Goal: Book appointment/travel/reservation

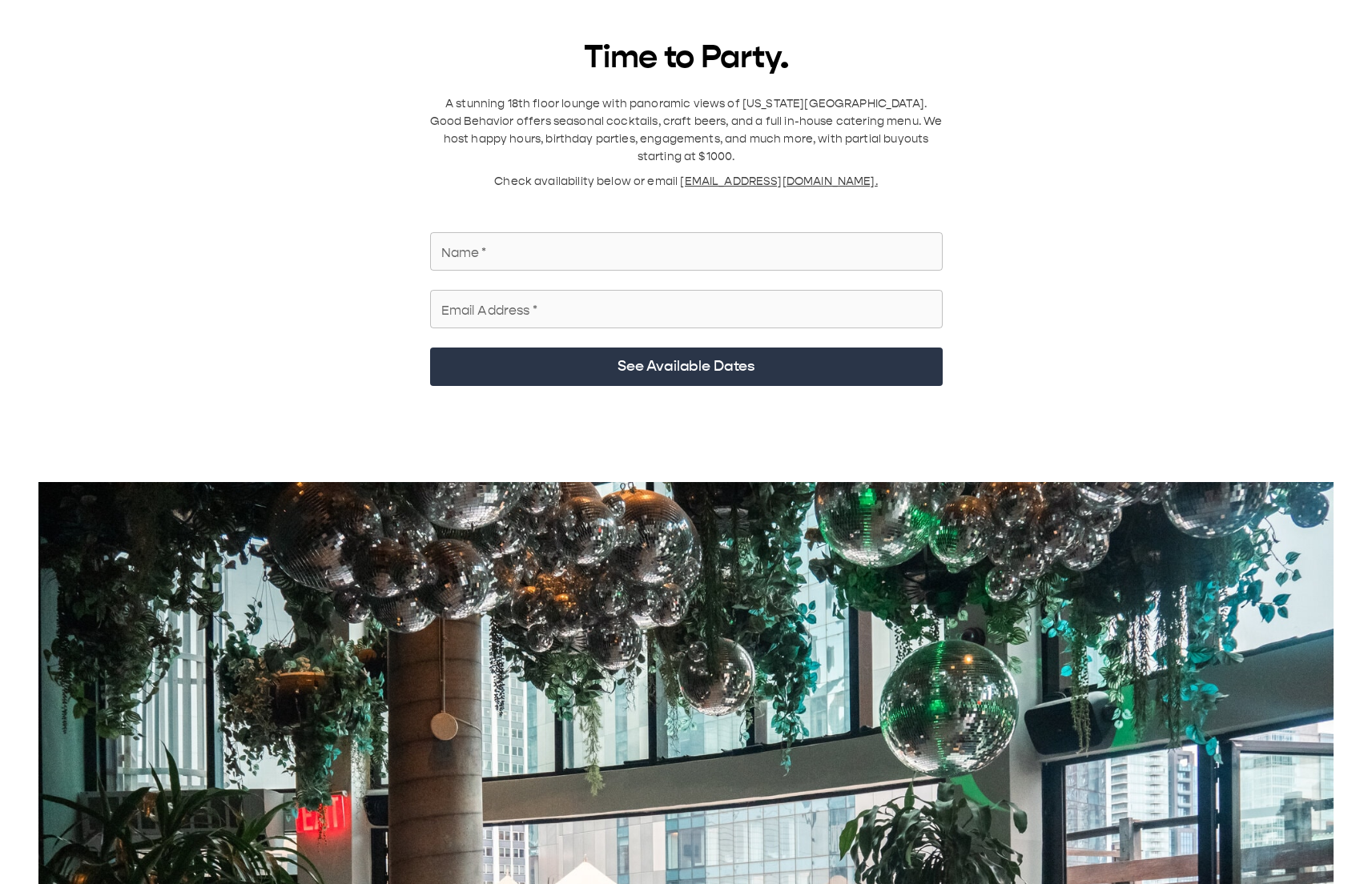
click at [553, 229] on input "Name   *" at bounding box center [687, 251] width 513 height 45
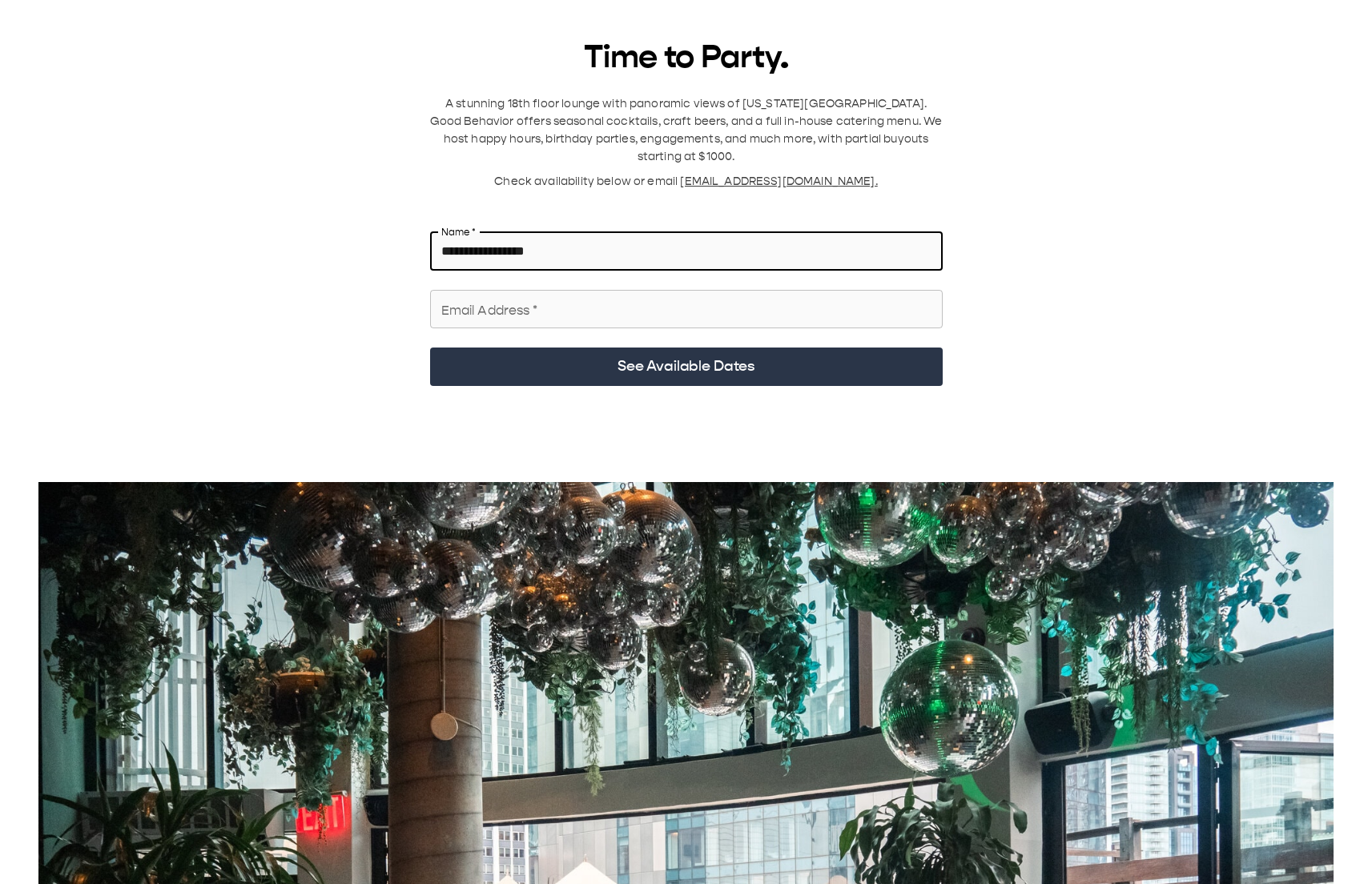
type input "**********"
click at [551, 287] on input "Email Address   *" at bounding box center [687, 309] width 513 height 45
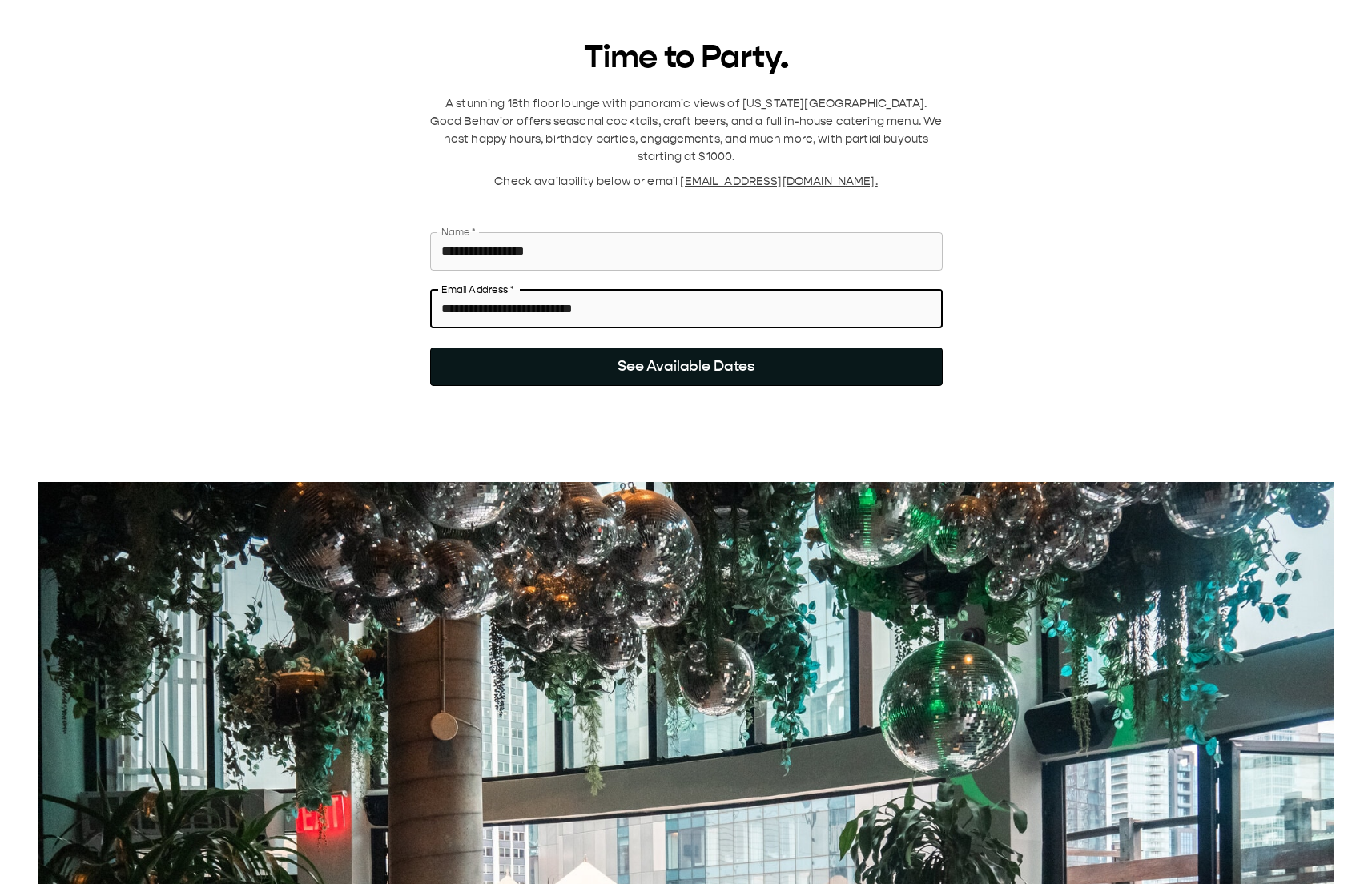
type input "**********"
click at [597, 359] on button "See Available Dates" at bounding box center [687, 367] width 513 height 39
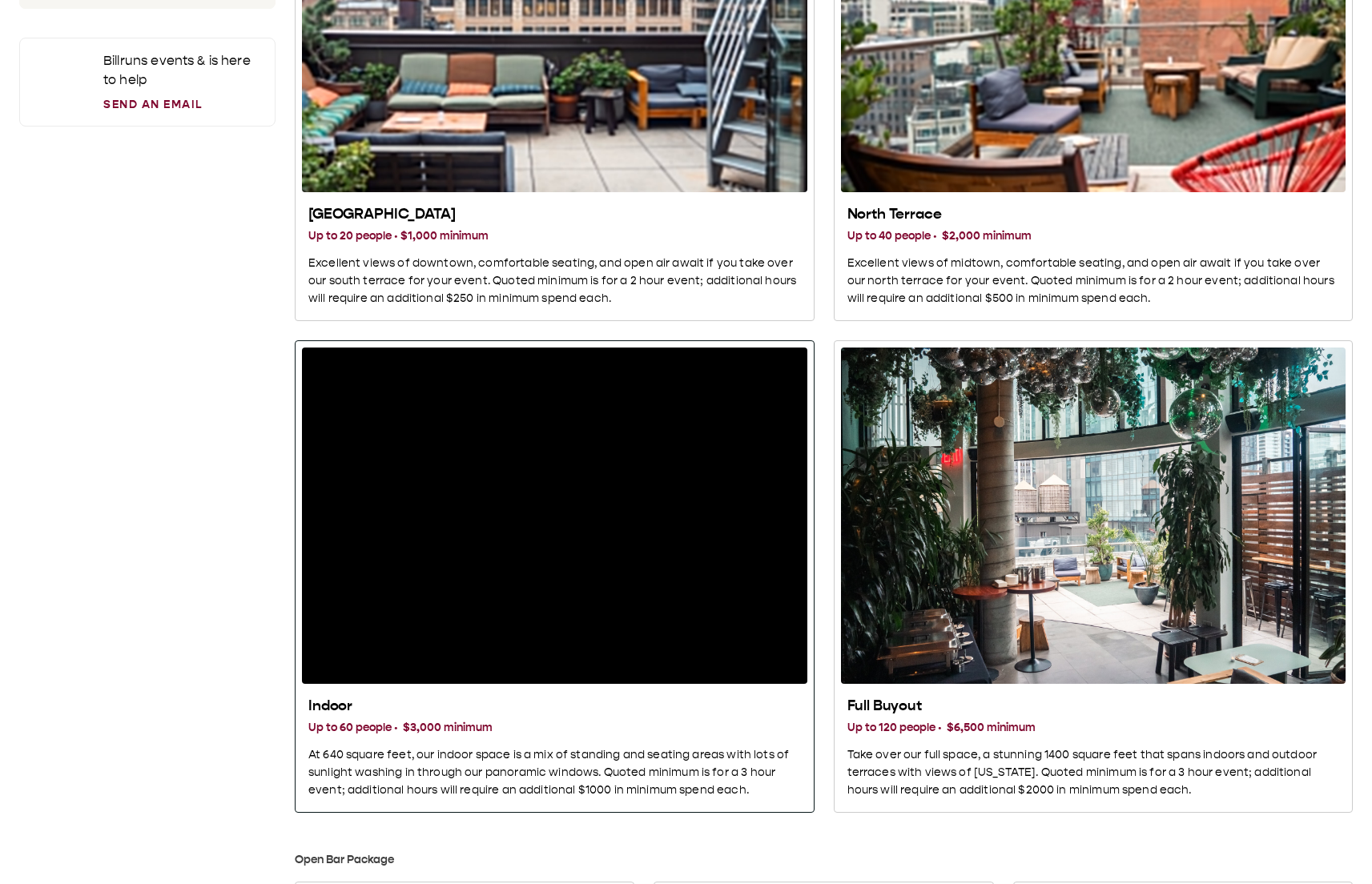
scroll to position [507, 0]
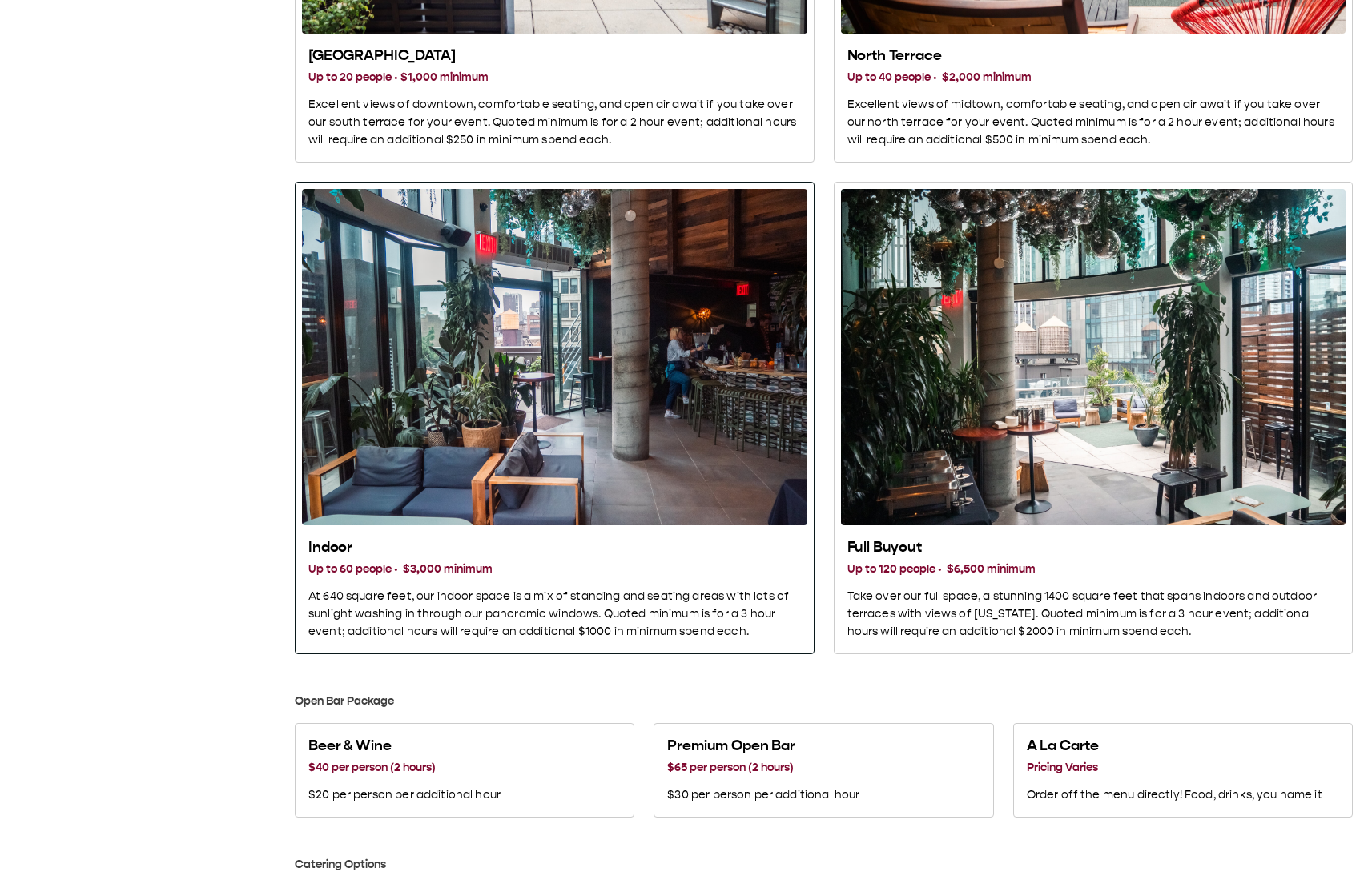
click at [491, 569] on h3 "Up to 60 people · $3,000 minimum" at bounding box center [555, 570] width 493 height 18
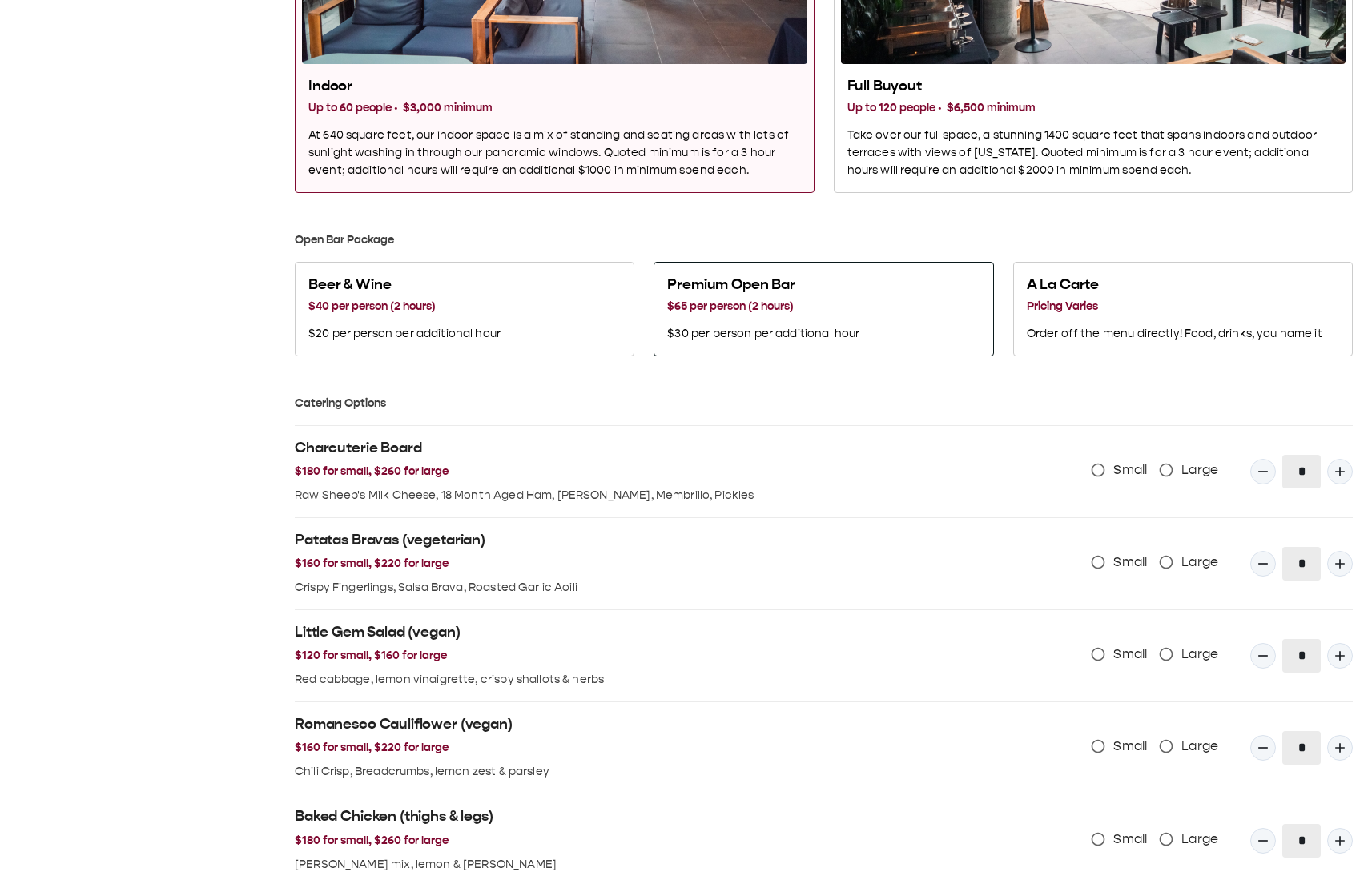
scroll to position [863, 0]
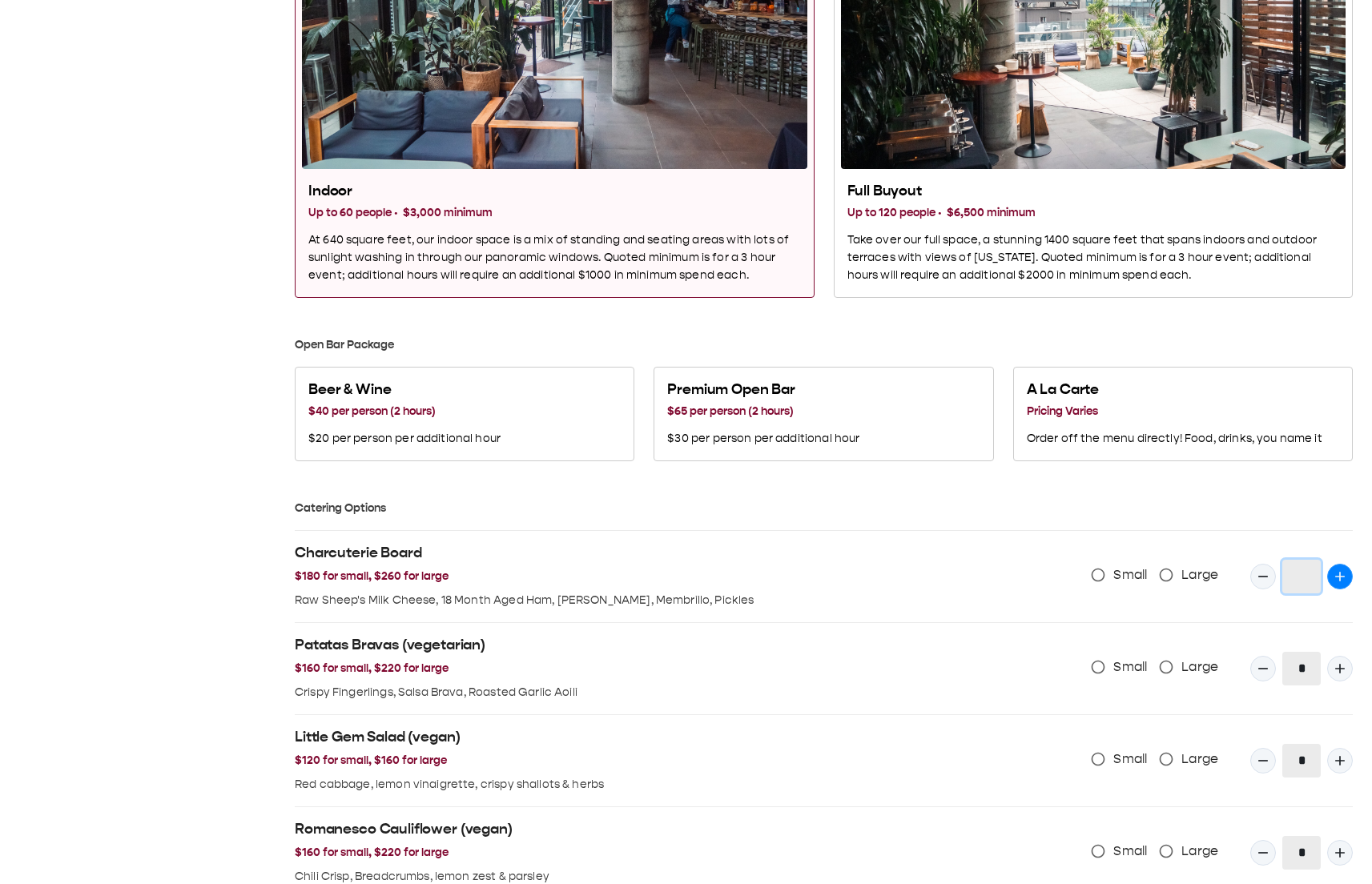
click at [1343, 582] on icon "Quantity Input" at bounding box center [1340, 576] width 16 height 16
type input "*"
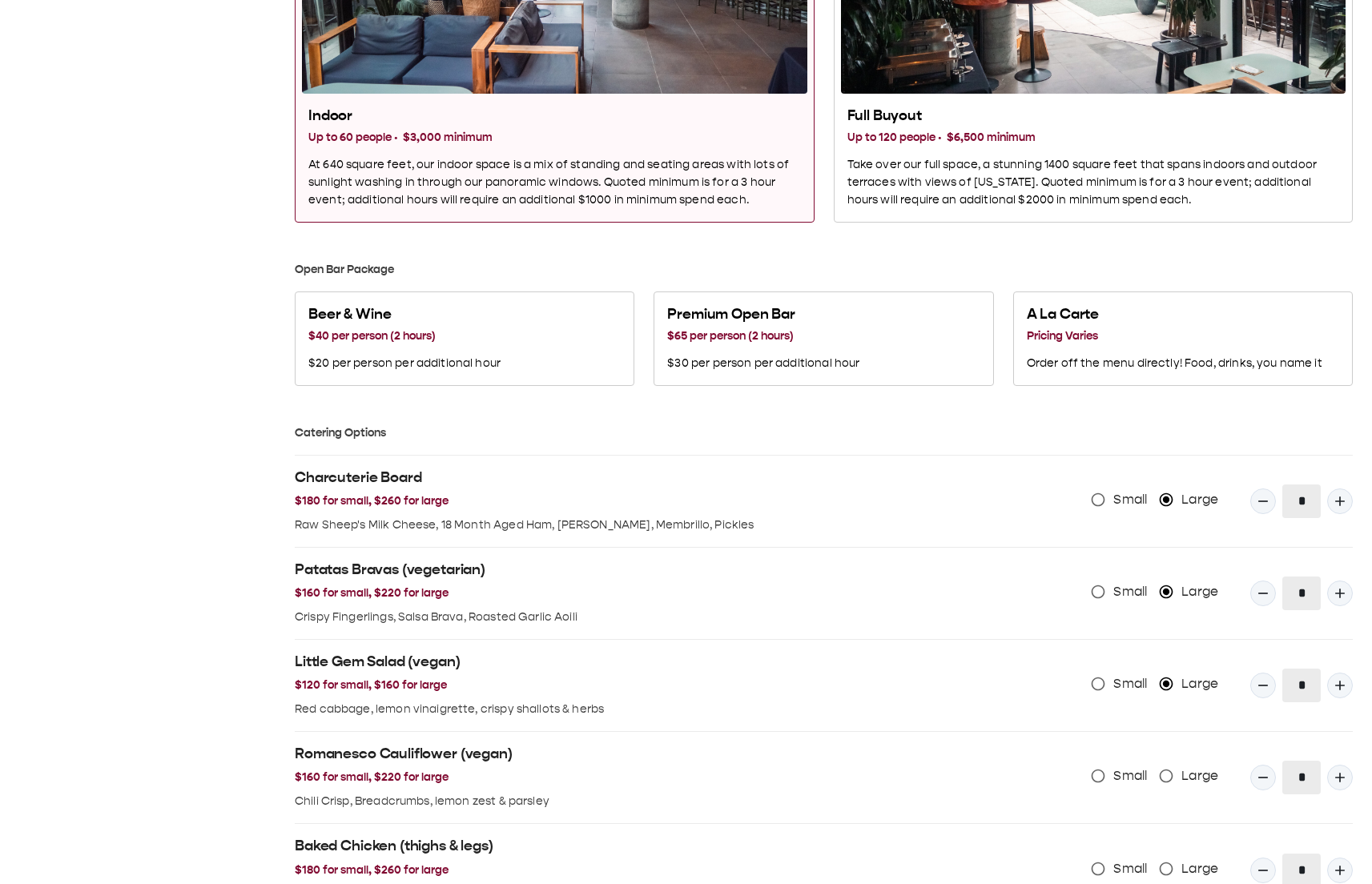
click at [1216, 776] on span "Large" at bounding box center [1200, 776] width 37 height 19
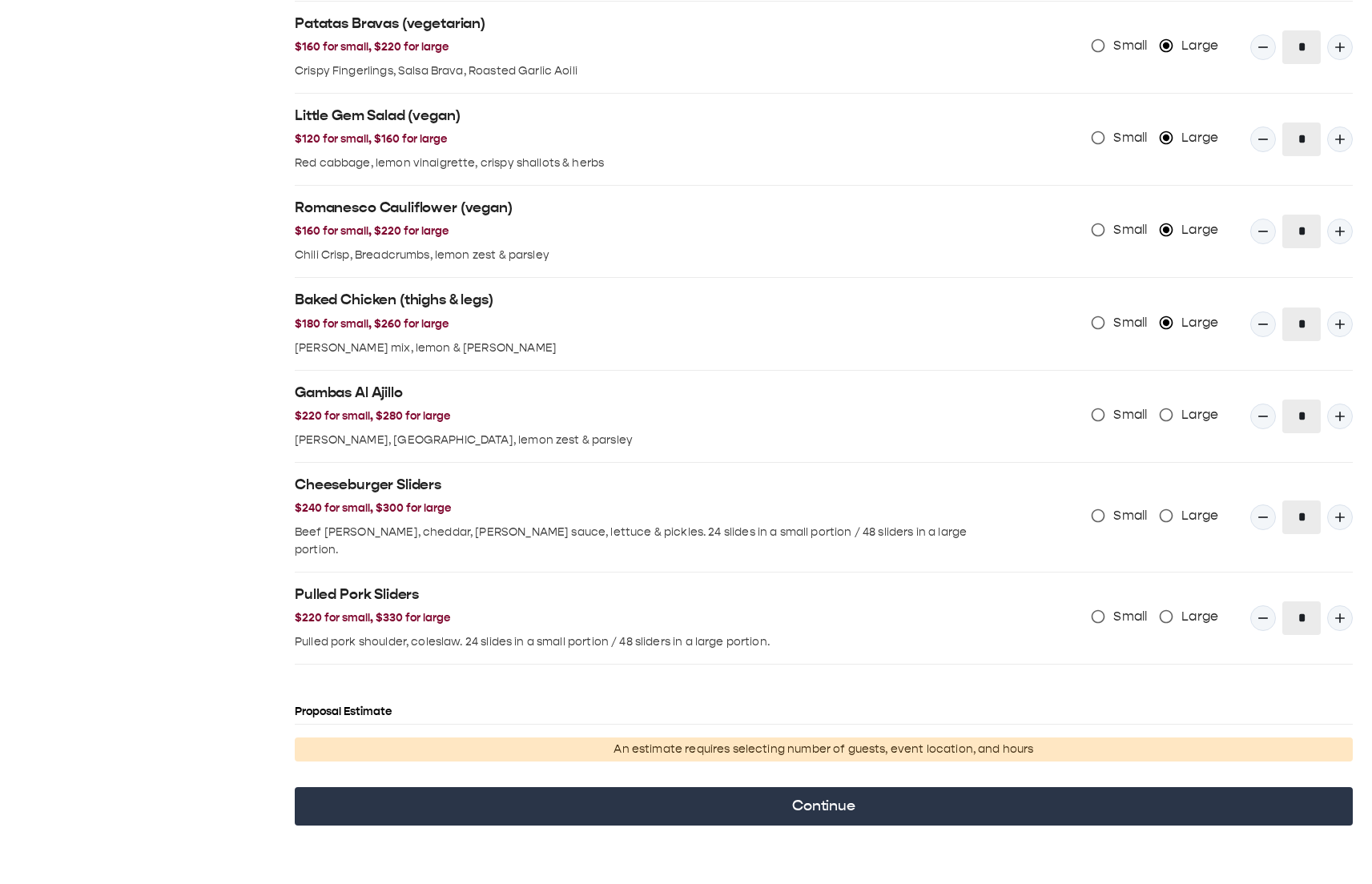
scroll to position [1493, 0]
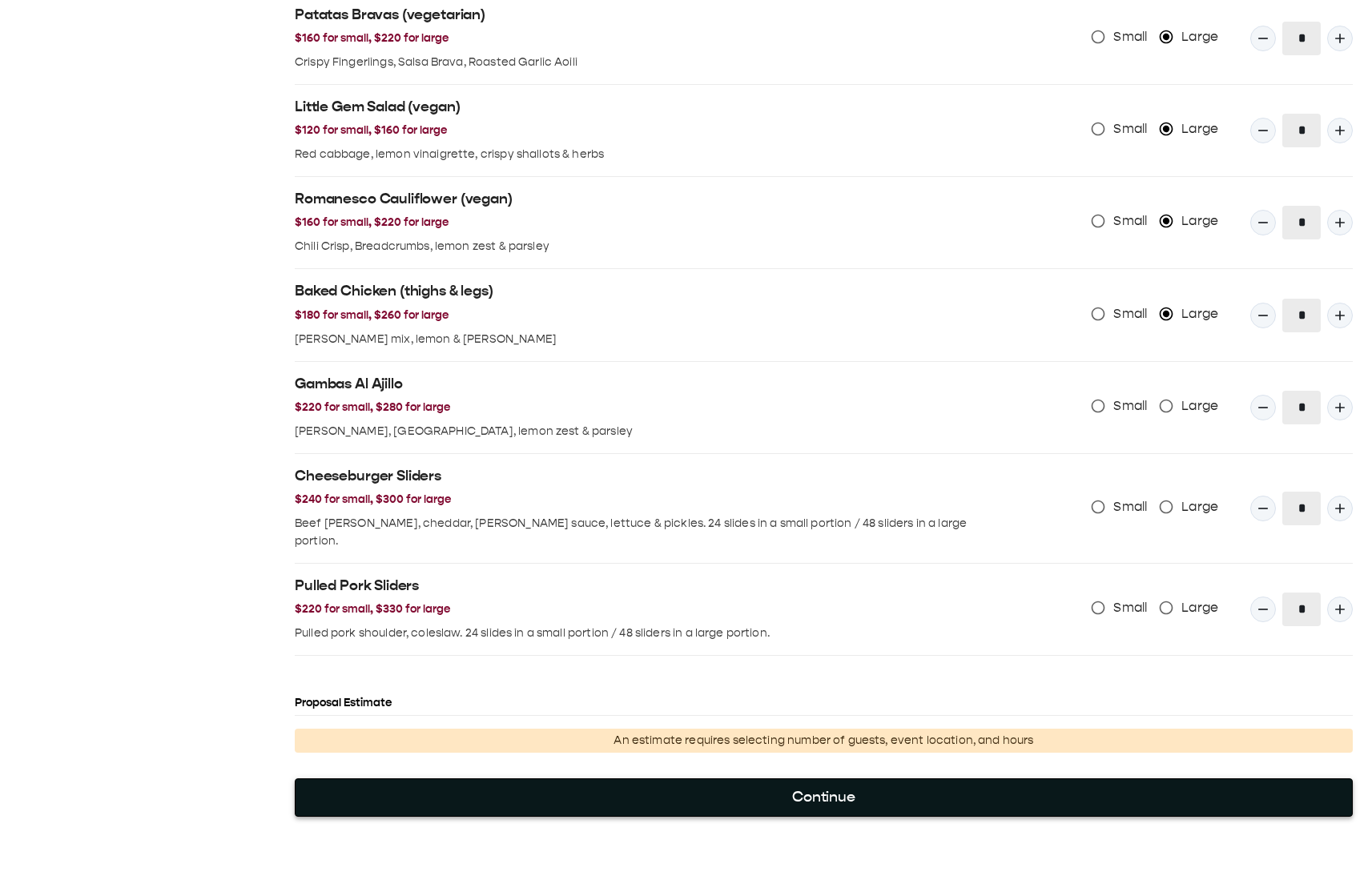
click at [1013, 782] on button "Continue" at bounding box center [824, 798] width 1058 height 39
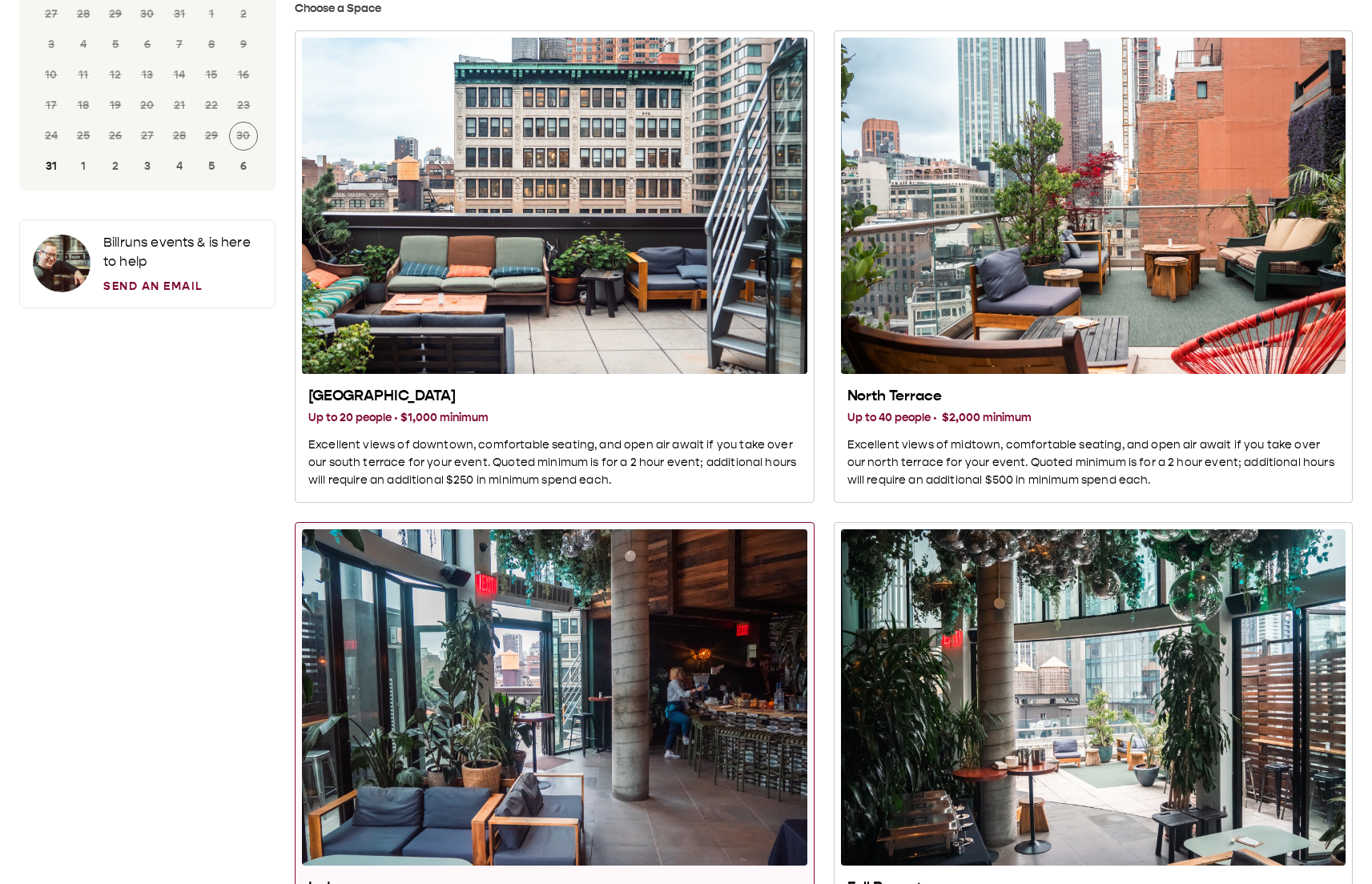
scroll to position [0, 0]
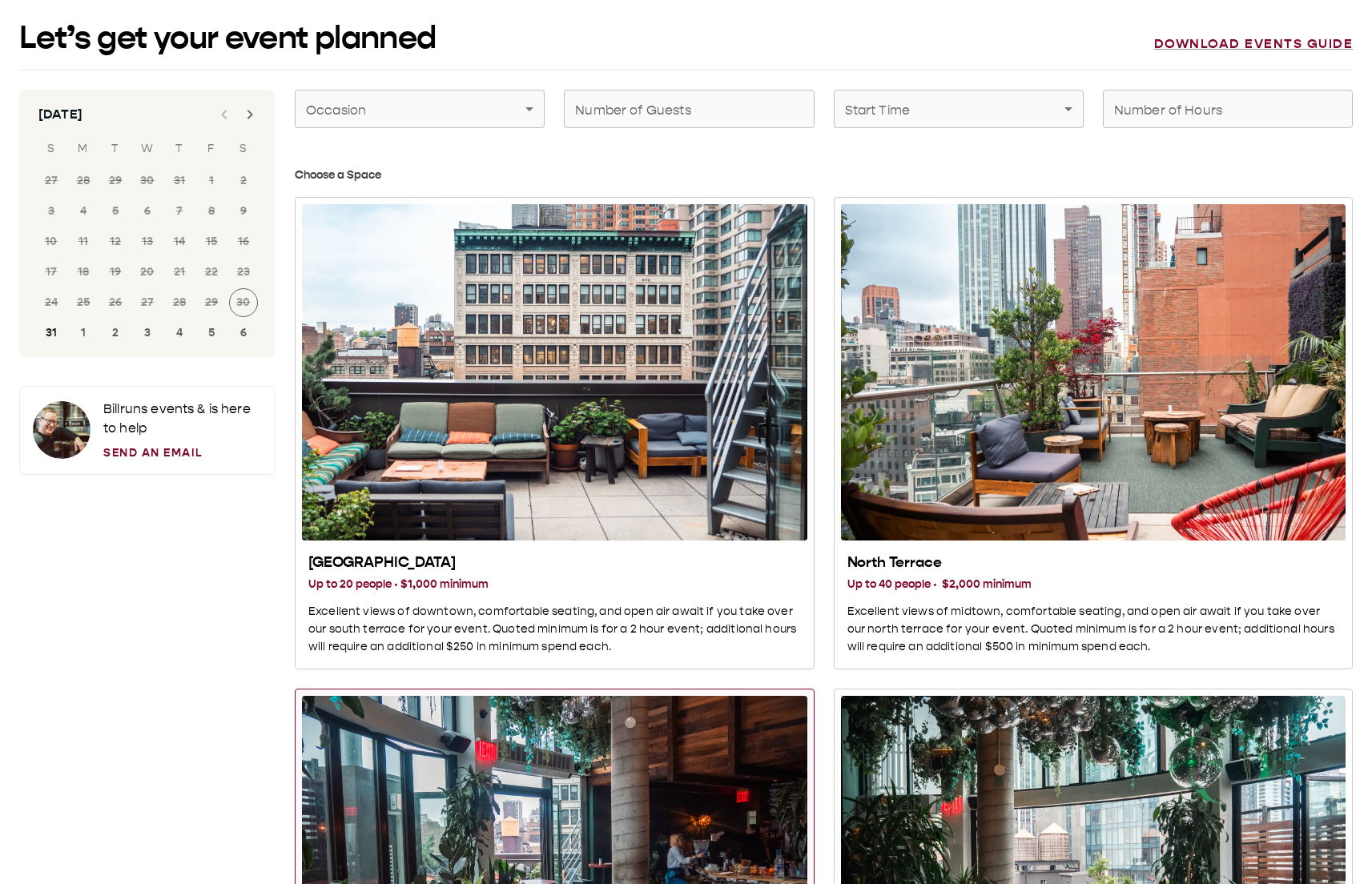
click at [241, 114] on icon "Next month" at bounding box center [250, 114] width 19 height 19
click at [85, 240] on button "15" at bounding box center [83, 242] width 29 height 29
click at [256, 110] on icon "Next month" at bounding box center [250, 114] width 19 height 19
click at [241, 238] on button "15" at bounding box center [243, 242] width 29 height 29
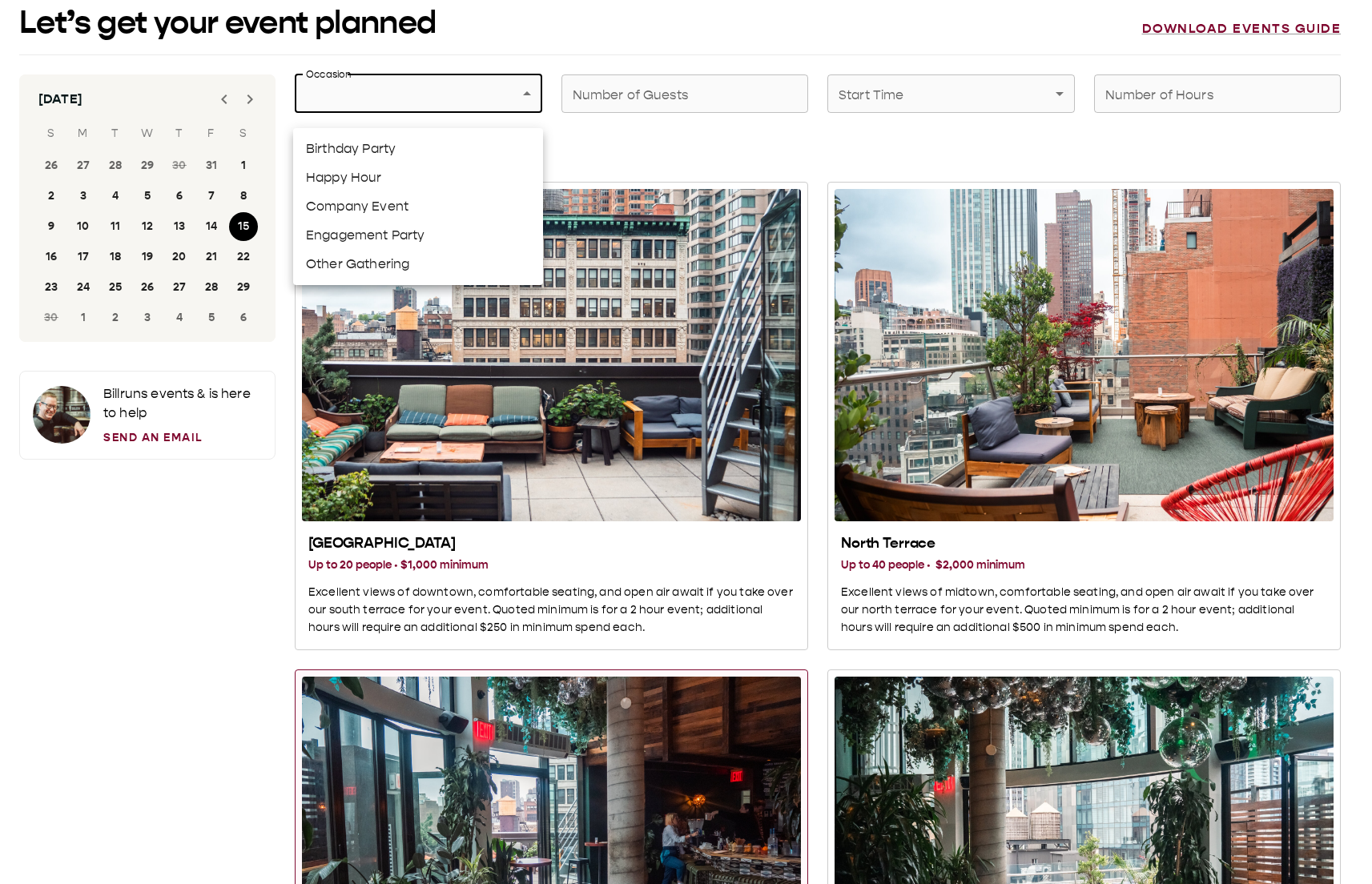
scroll to position [19, 0]
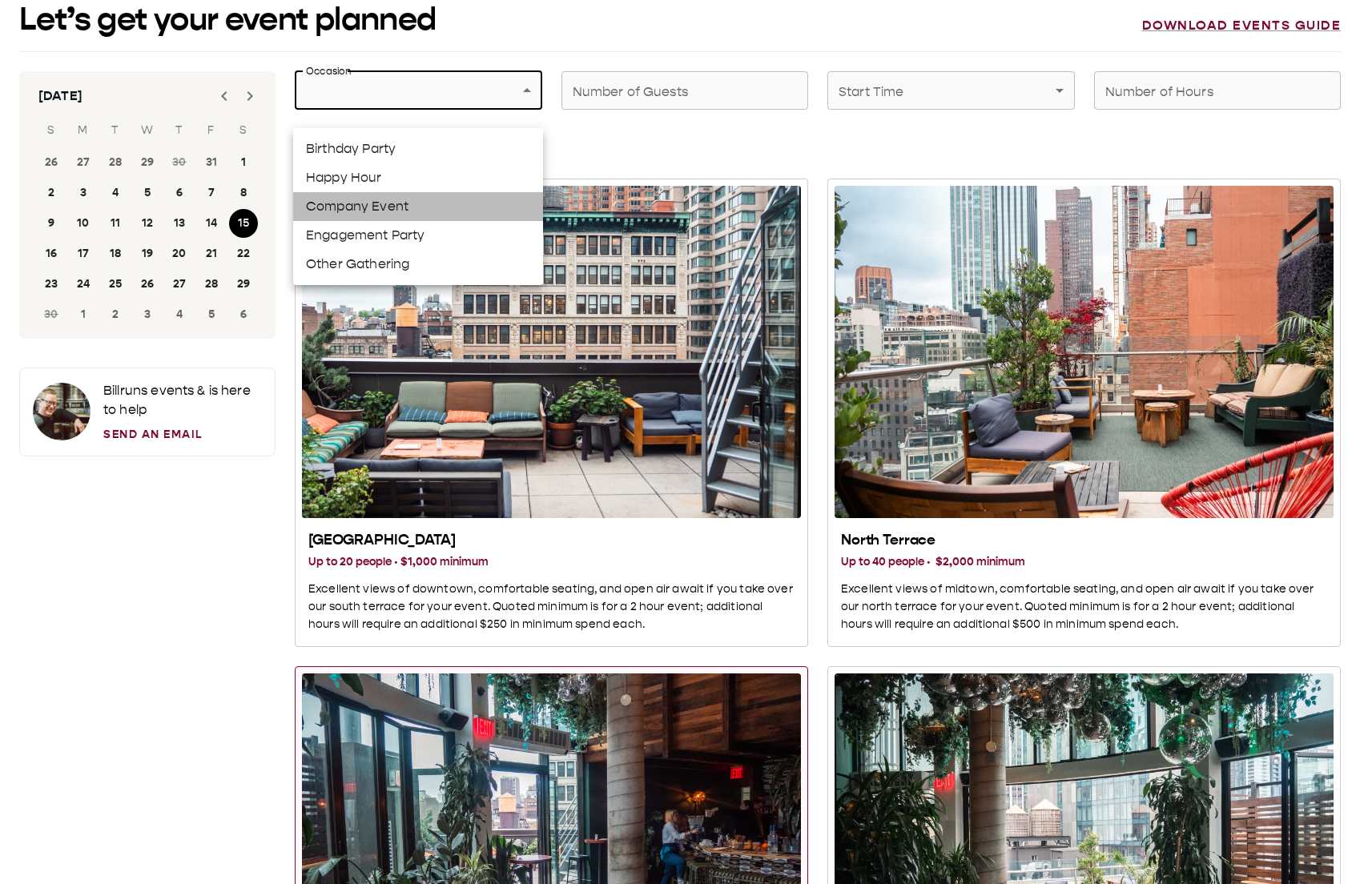
click at [409, 219] on li "Company Event" at bounding box center [418, 206] width 250 height 29
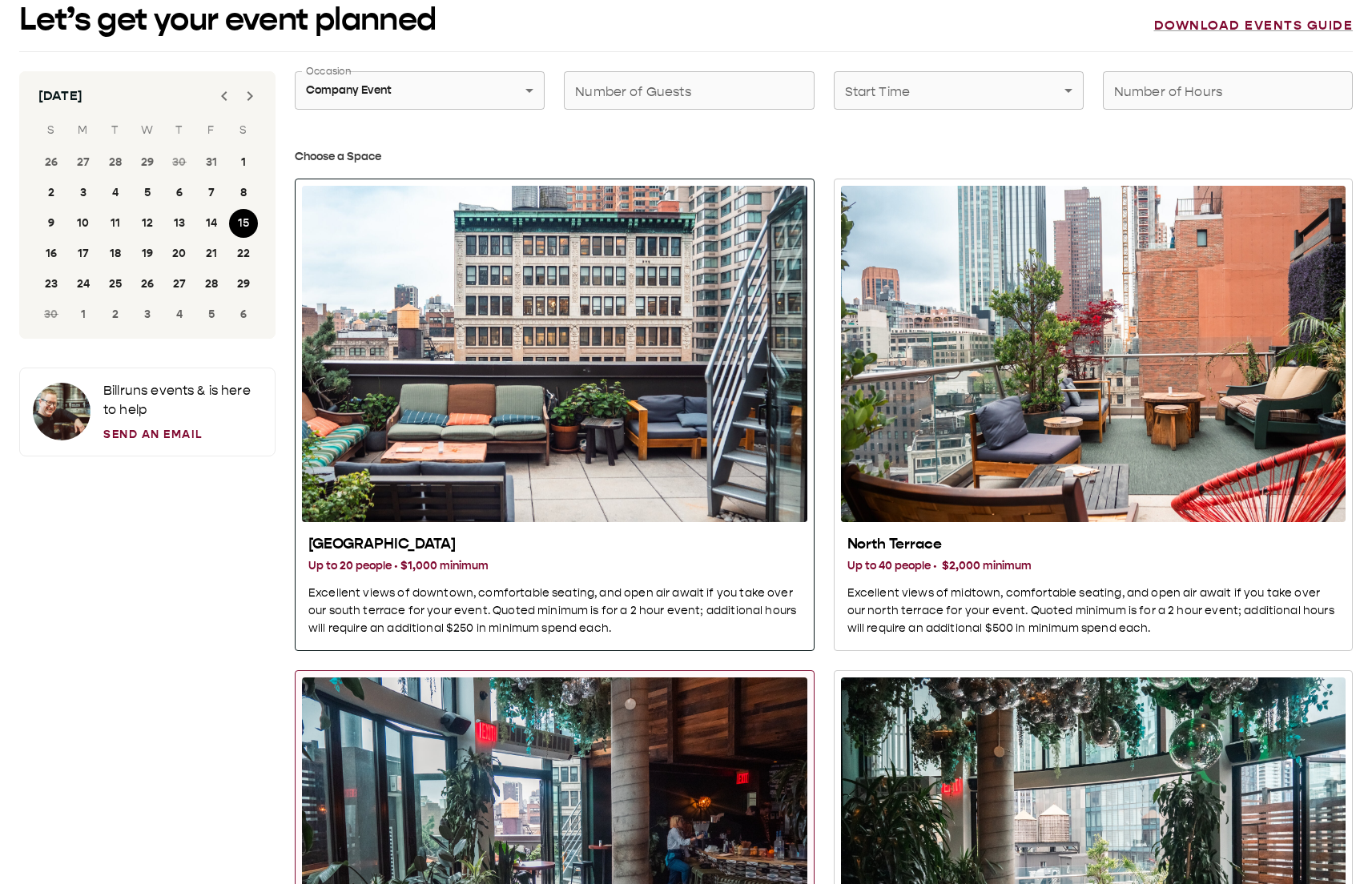
click at [409, 234] on div "South Terrace" at bounding box center [555, 354] width 505 height 336
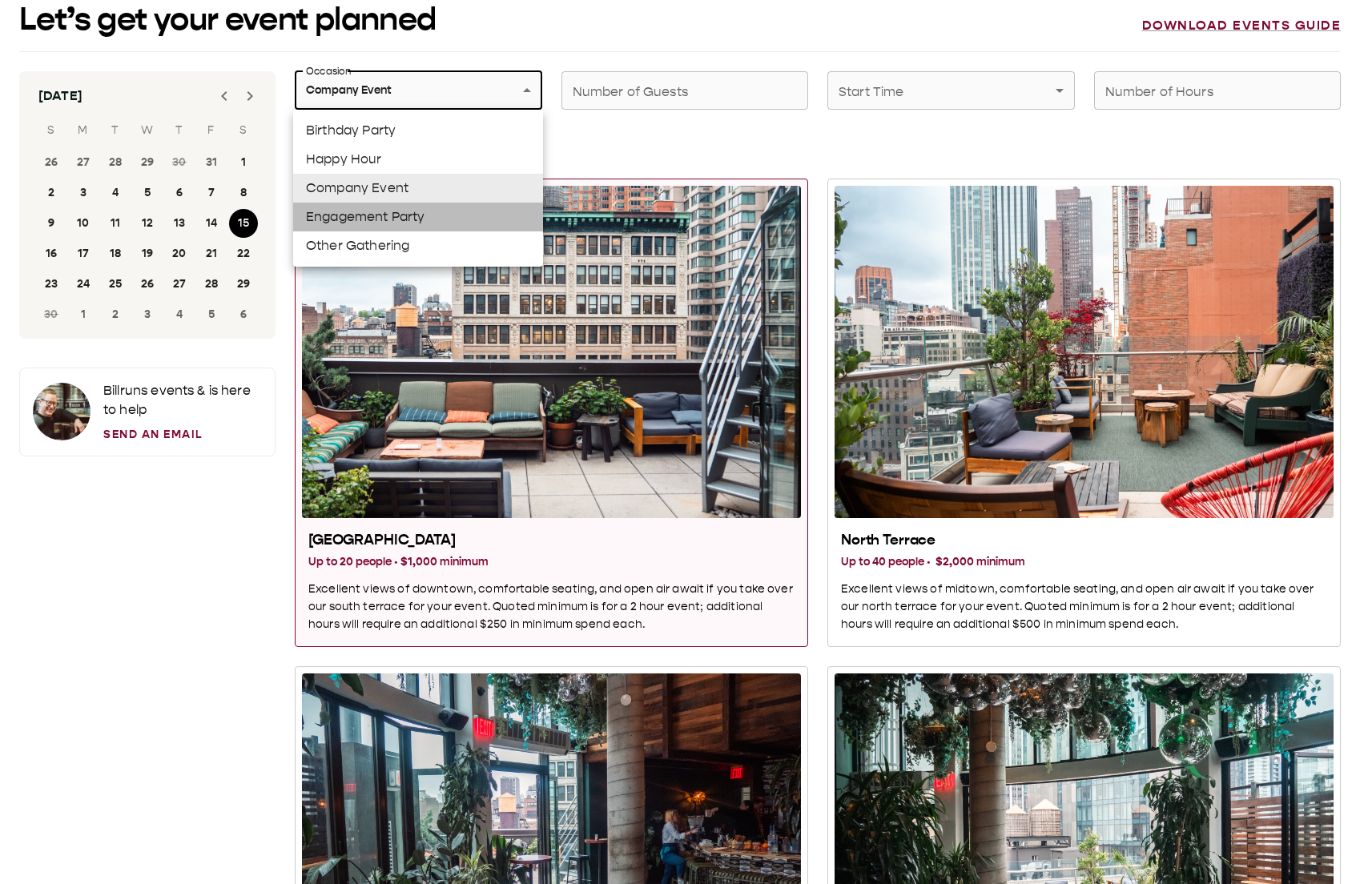
click at [393, 229] on li "Engagement Party" at bounding box center [418, 217] width 250 height 29
type input "**********"
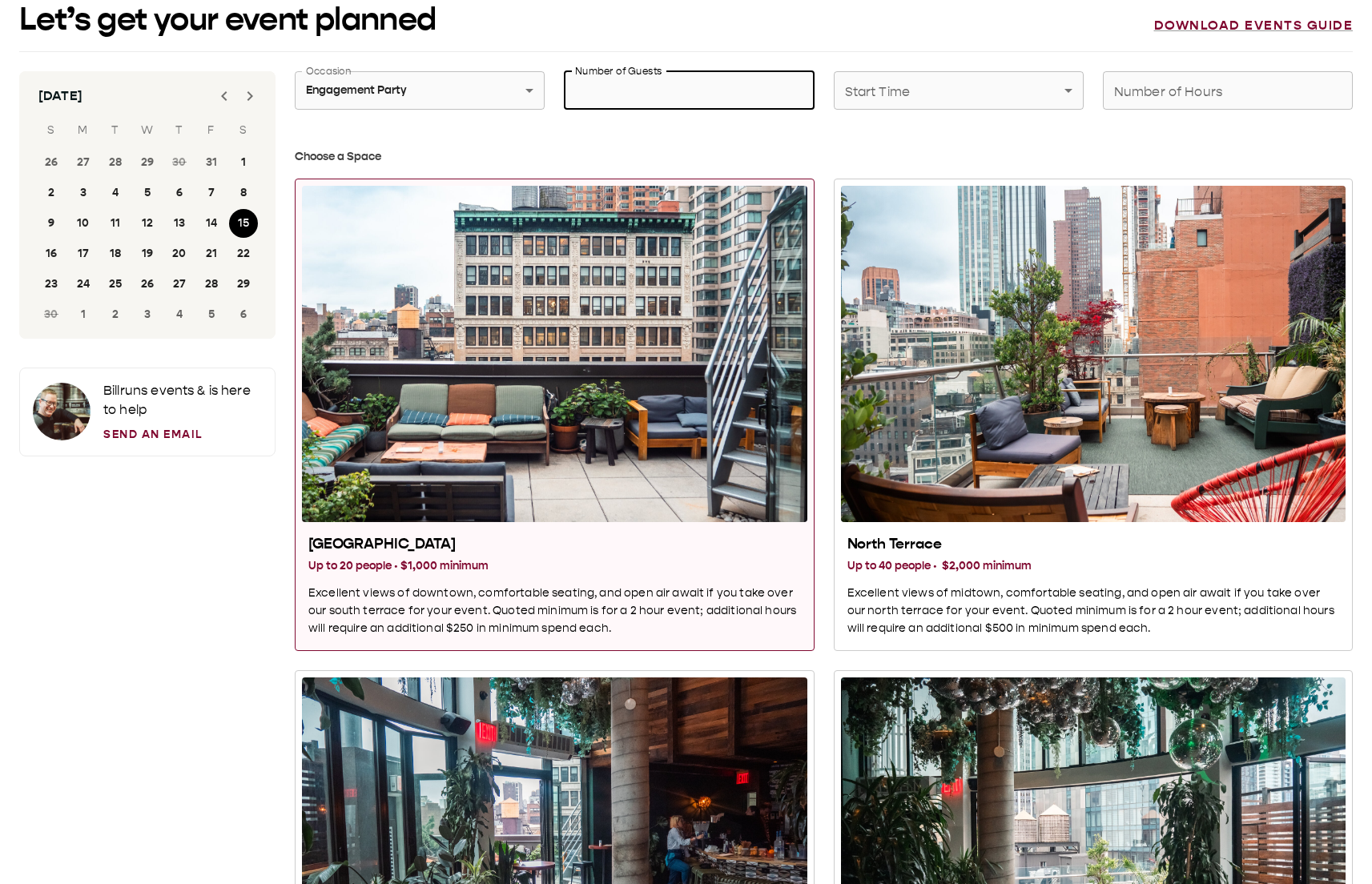
click at [599, 77] on div "Number of Guests Number of Guests" at bounding box center [689, 90] width 250 height 39
type input "**"
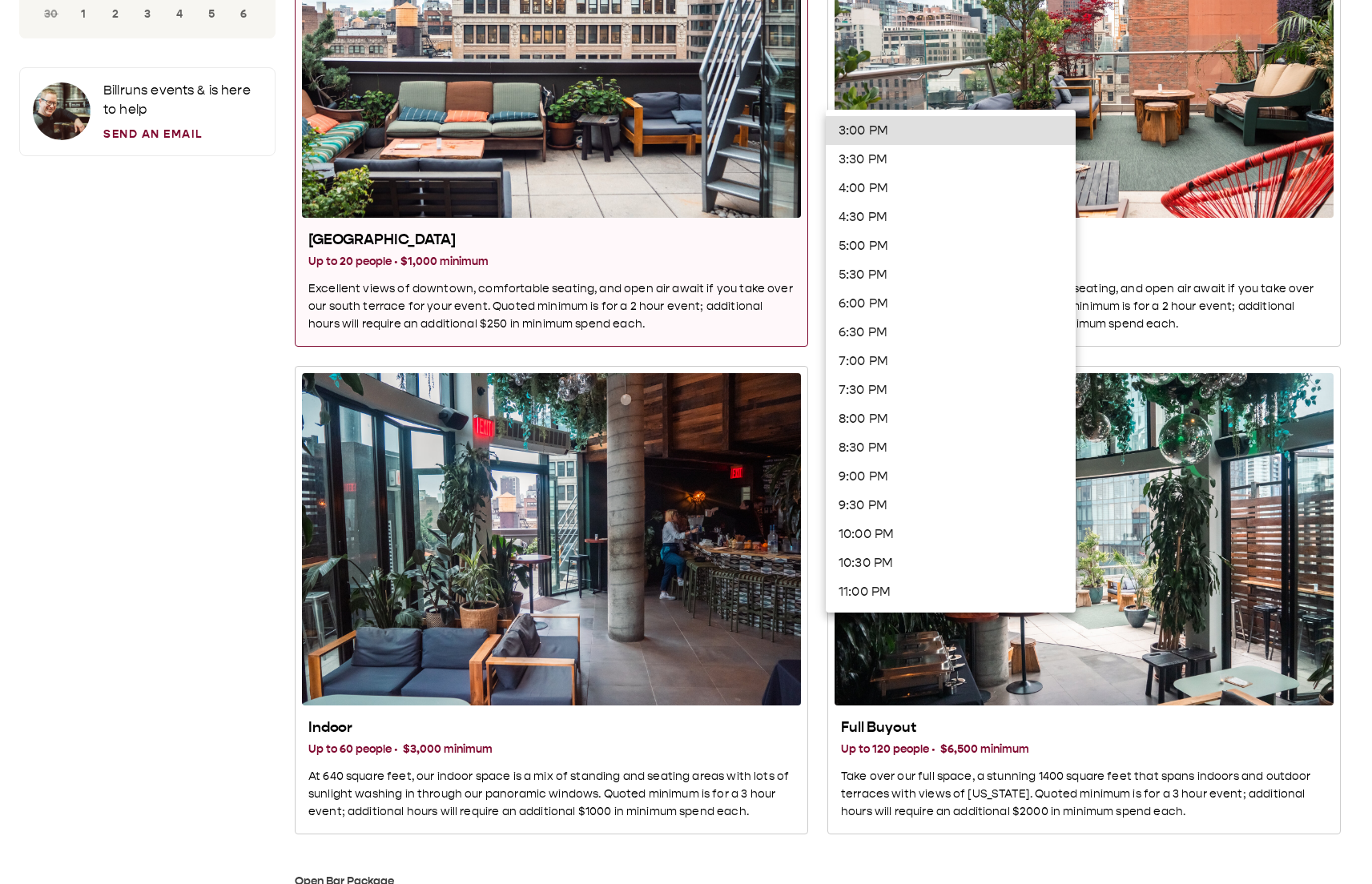
scroll to position [350, 0]
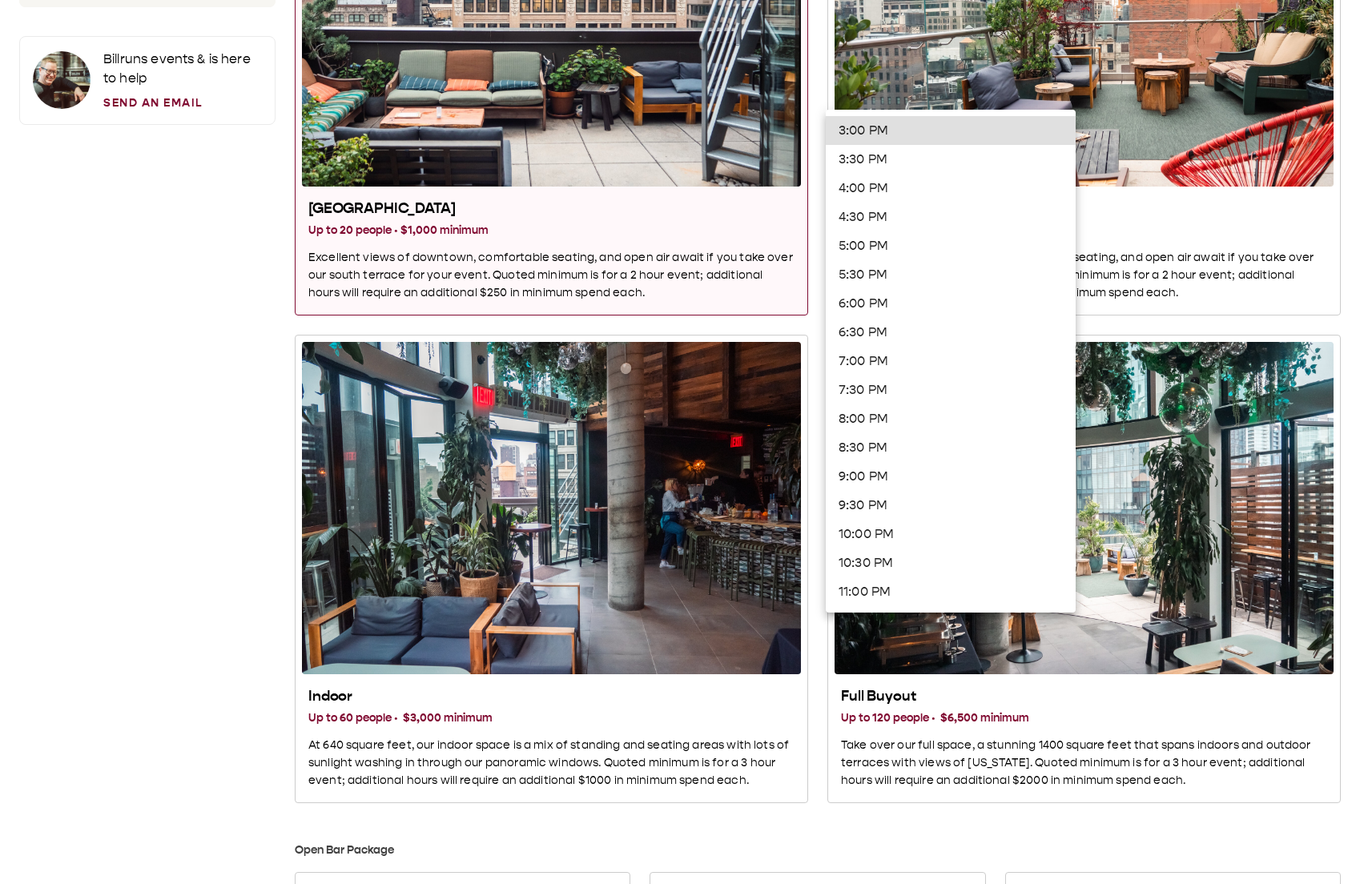
click at [870, 241] on li "5:00 PM" at bounding box center [950, 246] width 250 height 29
type input "*******"
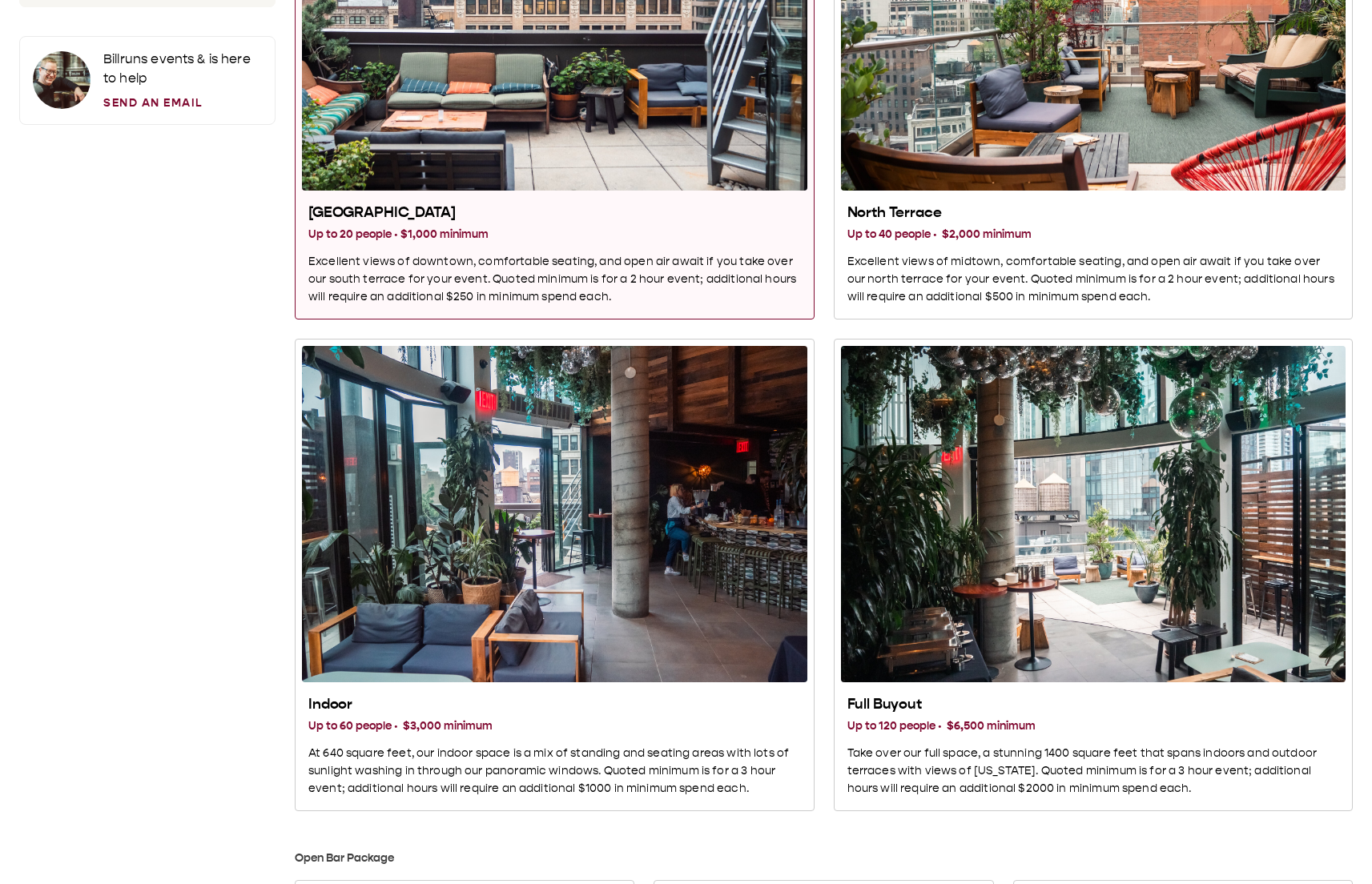
scroll to position [0, 0]
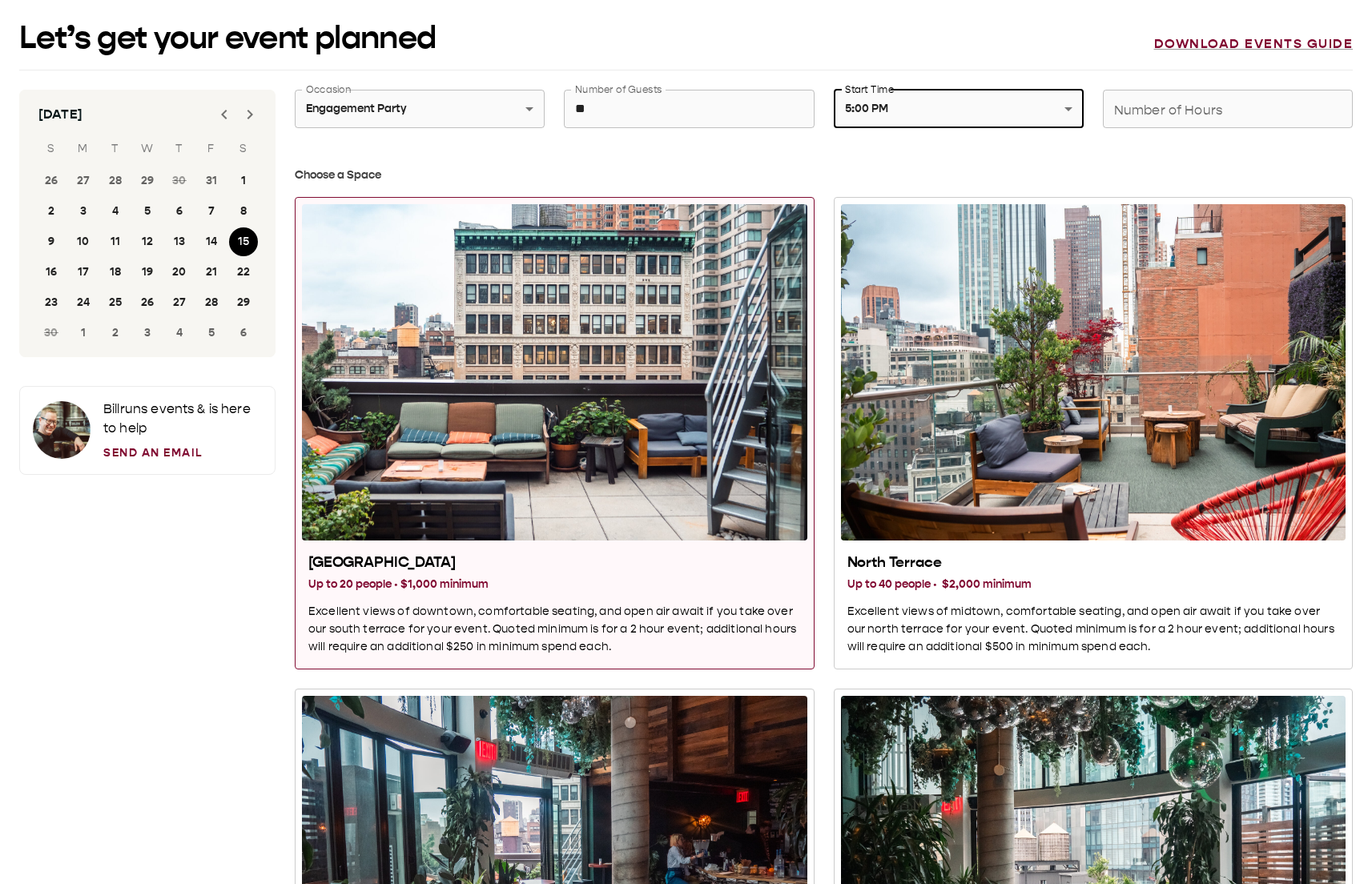
click at [1125, 103] on div "Number of Hours Number of Hours" at bounding box center [1228, 109] width 250 height 39
type input "*"
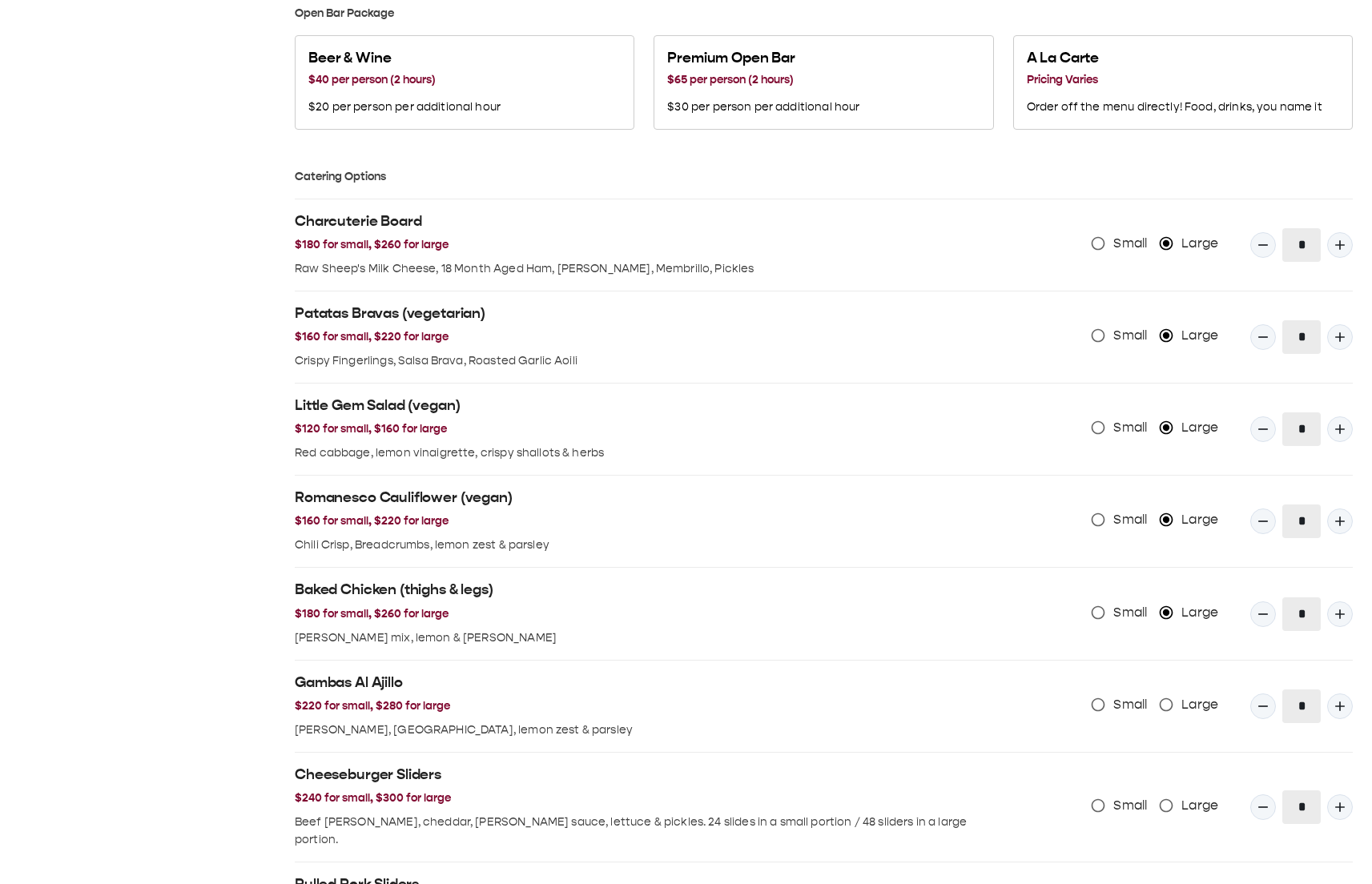
scroll to position [1537, 0]
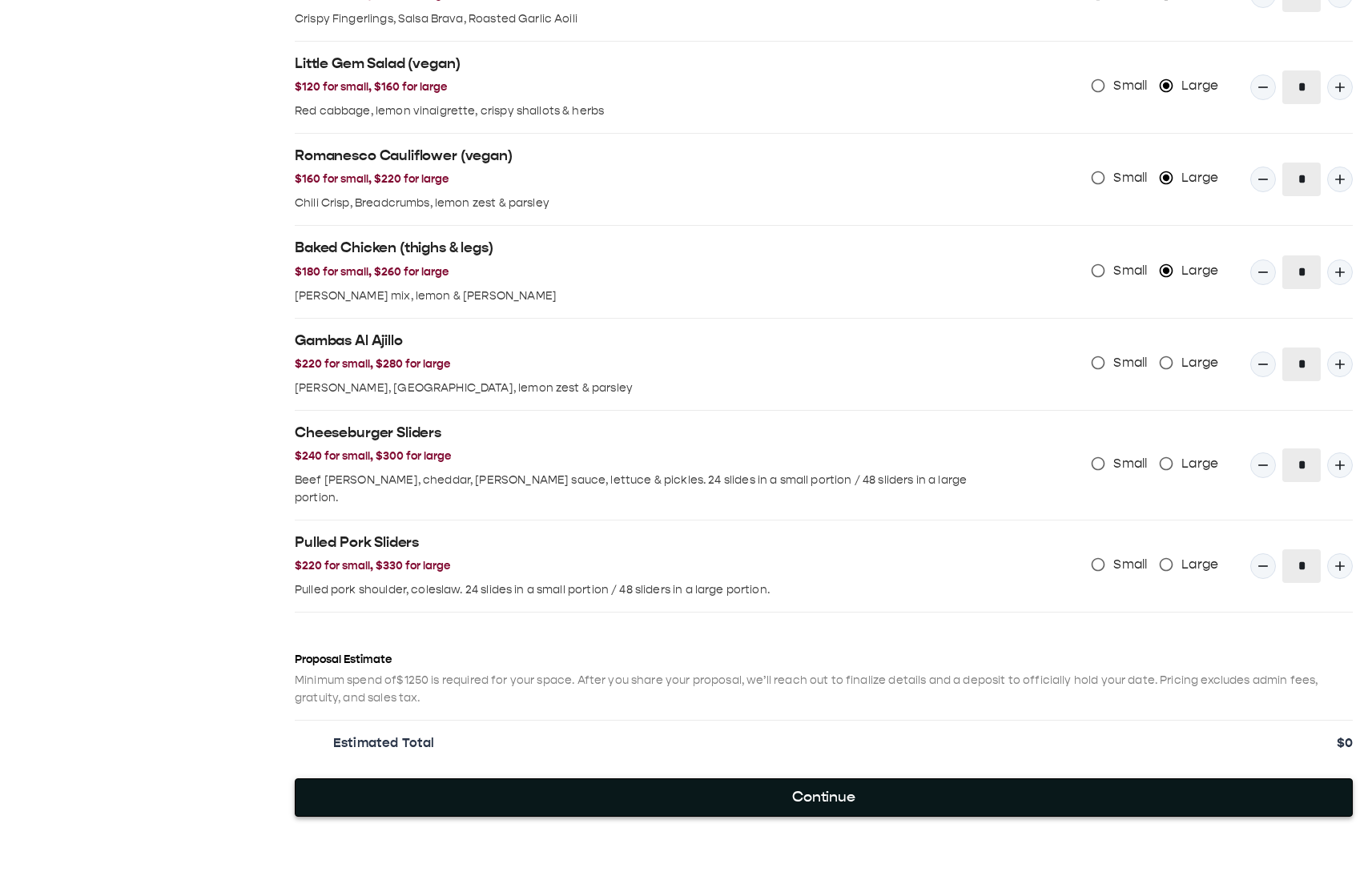
click at [911, 778] on button "Continue" at bounding box center [824, 798] width 1058 height 39
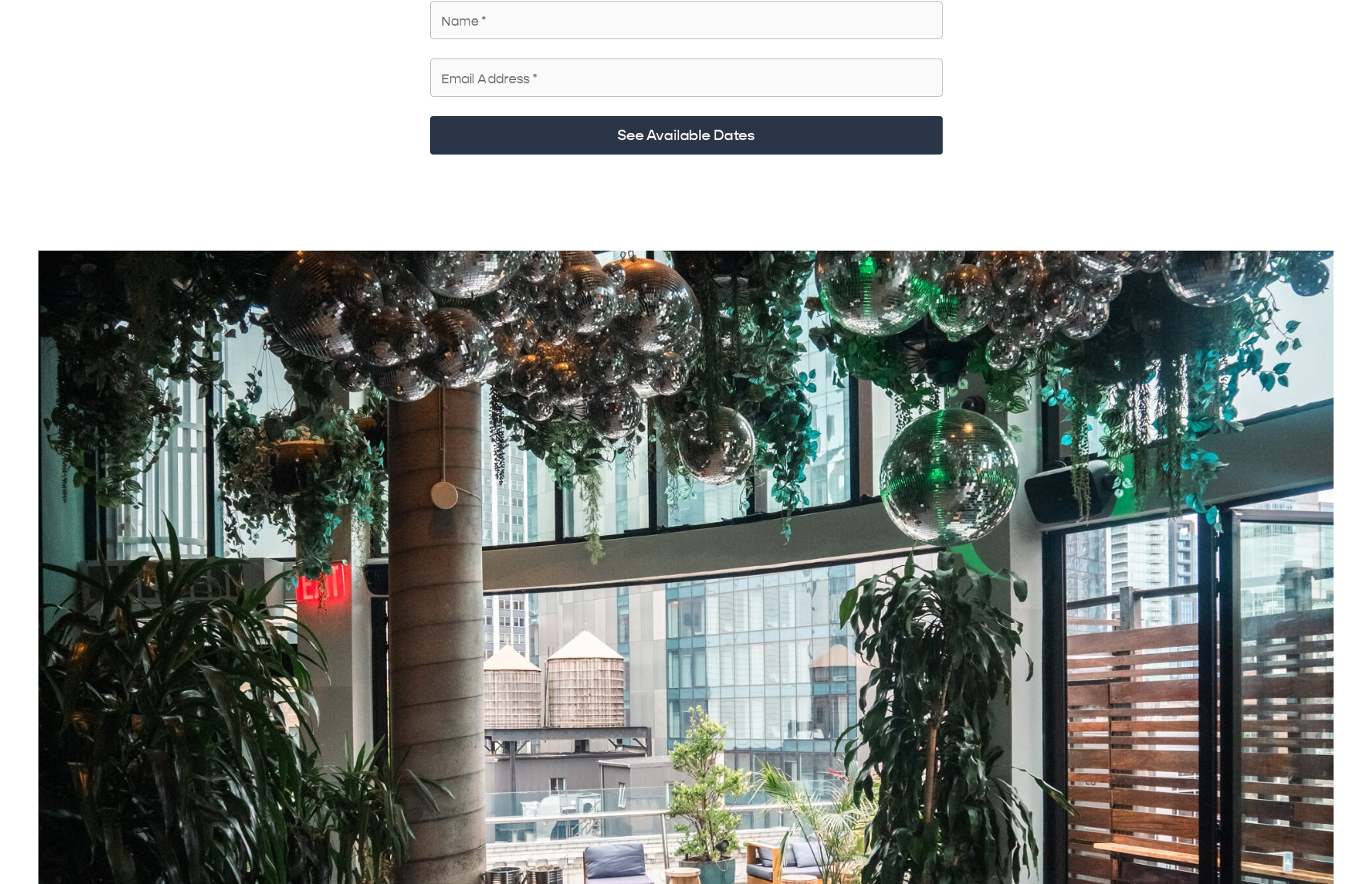
scroll to position [624, 0]
